Goal: Transaction & Acquisition: Purchase product/service

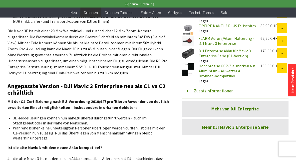
scroll to position [258, 0]
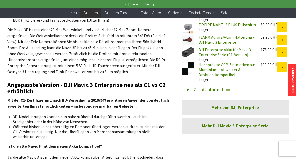
click at [203, 69] on link "Hochpräzise GCP-Zielmarken aus Aluminium – Allwetter & Drohnen-kompatibel" at bounding box center [227, 69] width 57 height 15
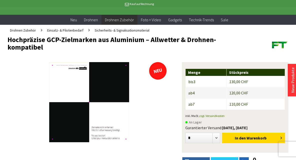
scroll to position [21, 0]
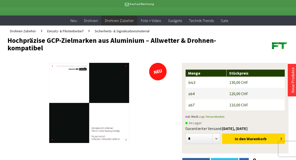
click at [116, 30] on span "Sicherheits- & Signalisationsmaterial" at bounding box center [122, 31] width 55 height 5
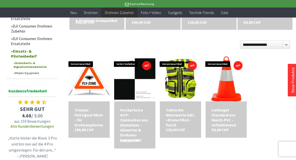
scroll to position [143, 0]
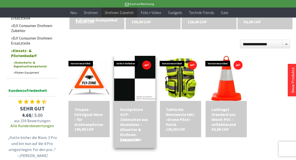
click at [121, 82] on img at bounding box center [135, 79] width 58 height 58
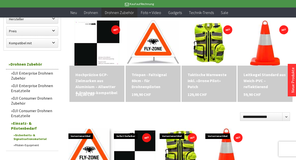
scroll to position [70, 0]
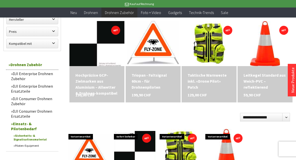
click at [92, 49] on img at bounding box center [97, 43] width 63 height 63
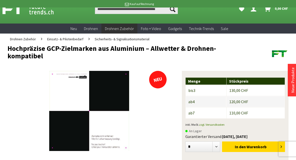
scroll to position [10, 0]
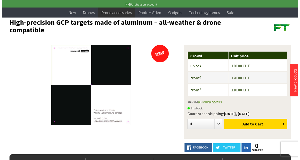
scroll to position [26, 0]
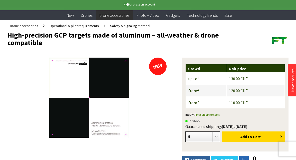
click at [217, 138] on select "* * * * * * * * * ** ** ** ** ** ** ** ** ** ** **" at bounding box center [203, 136] width 35 height 11
select select "*"
click at [186, 131] on select "* * * * * * * * * ** ** ** ** ** ** ** ** ** ** **" at bounding box center [203, 136] width 35 height 11
click at [261, 134] on button "Add to Cart" at bounding box center [253, 136] width 63 height 11
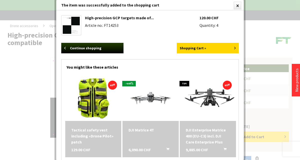
scroll to position [8, 0]
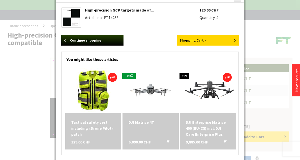
click at [200, 41] on font "Shopping Cart »" at bounding box center [193, 40] width 26 height 5
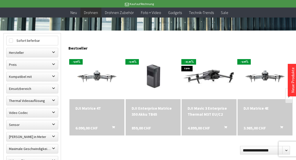
scroll to position [131, 0]
